Goal: Go to known website: Access a specific website the user already knows

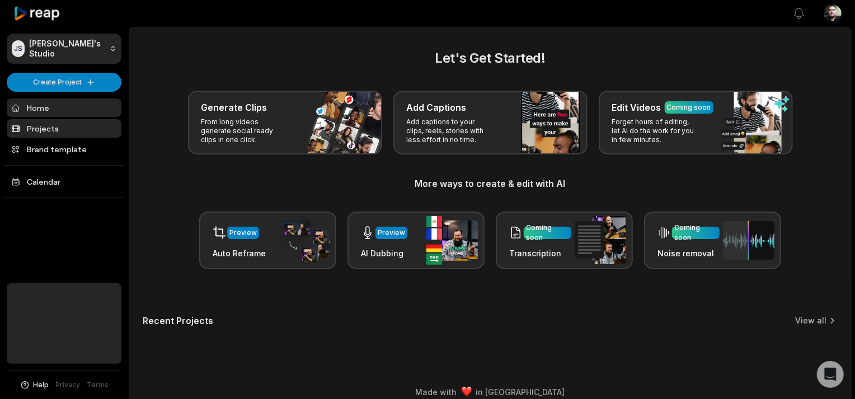
click at [72, 123] on link "Projects" at bounding box center [64, 128] width 115 height 18
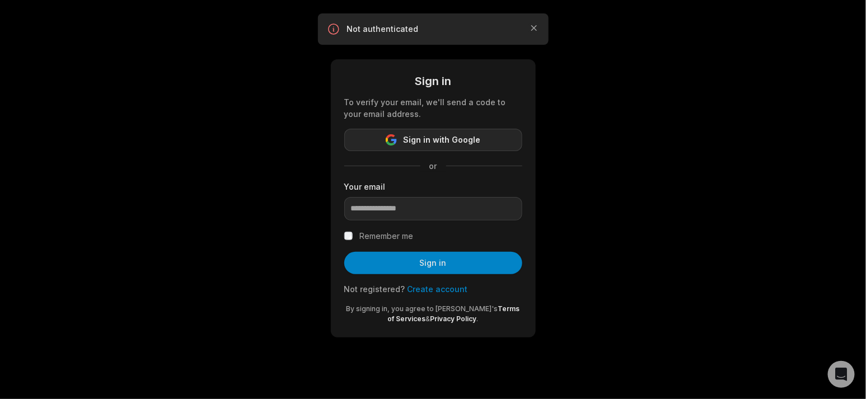
click at [485, 135] on button "Sign in with Google" at bounding box center [433, 140] width 178 height 22
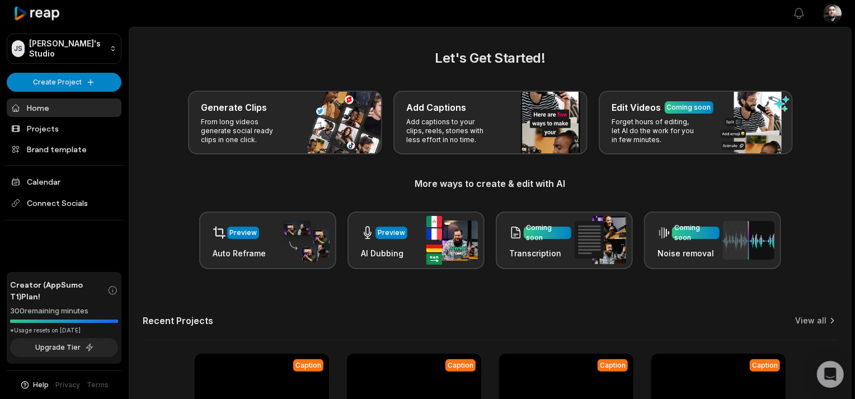
click at [60, 104] on link "Home" at bounding box center [64, 108] width 115 height 18
